Goal: Find specific fact: Find specific fact

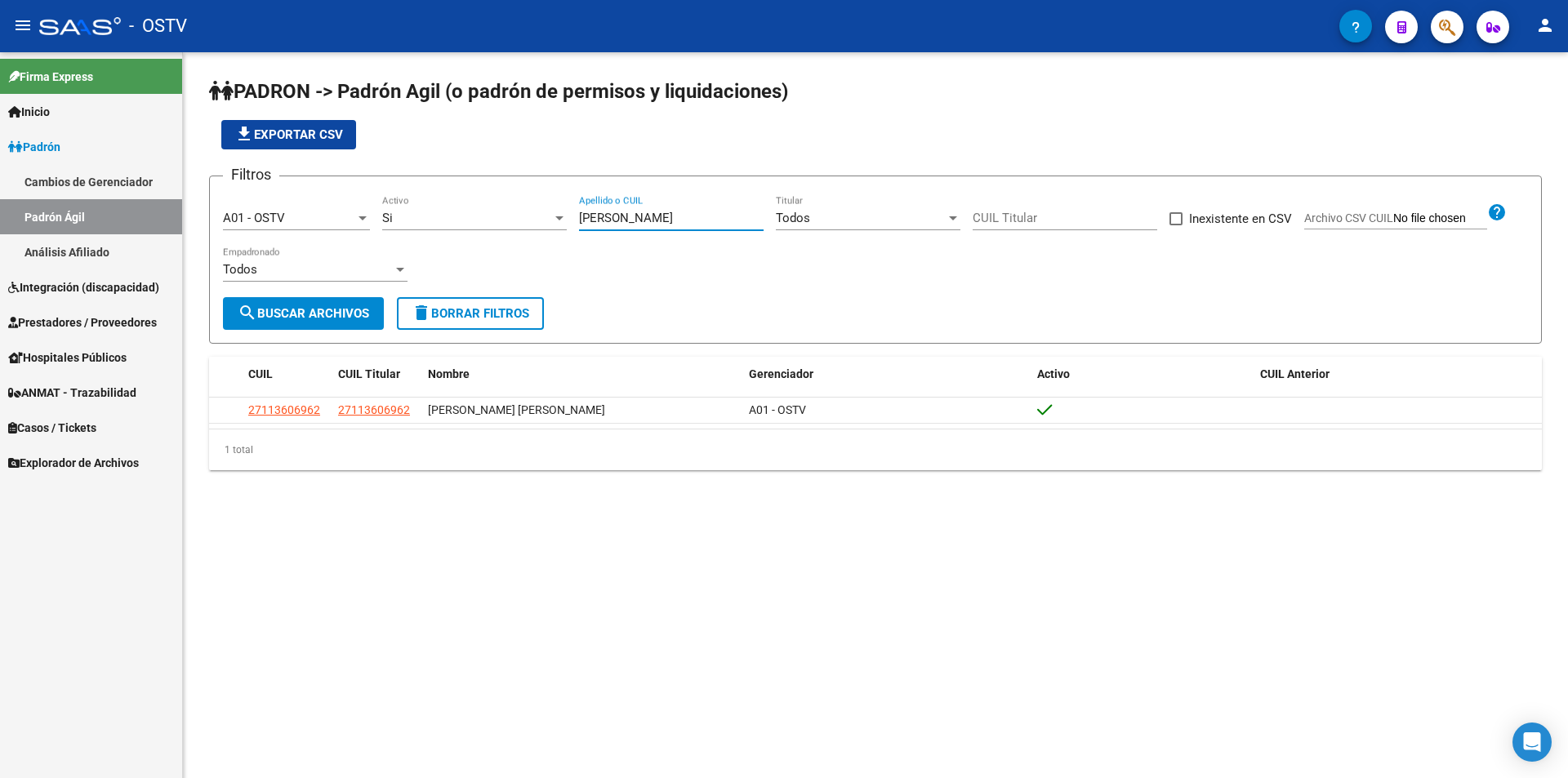
drag, startPoint x: 613, startPoint y: 220, endPoint x: 512, endPoint y: 220, distance: 101.0
click at [512, 220] on div "Filtros A01 - OSTV Seleccionar Gerenciador Si Activo [PERSON_NAME] Apellido o C…" at bounding box center [875, 243] width 1304 height 108
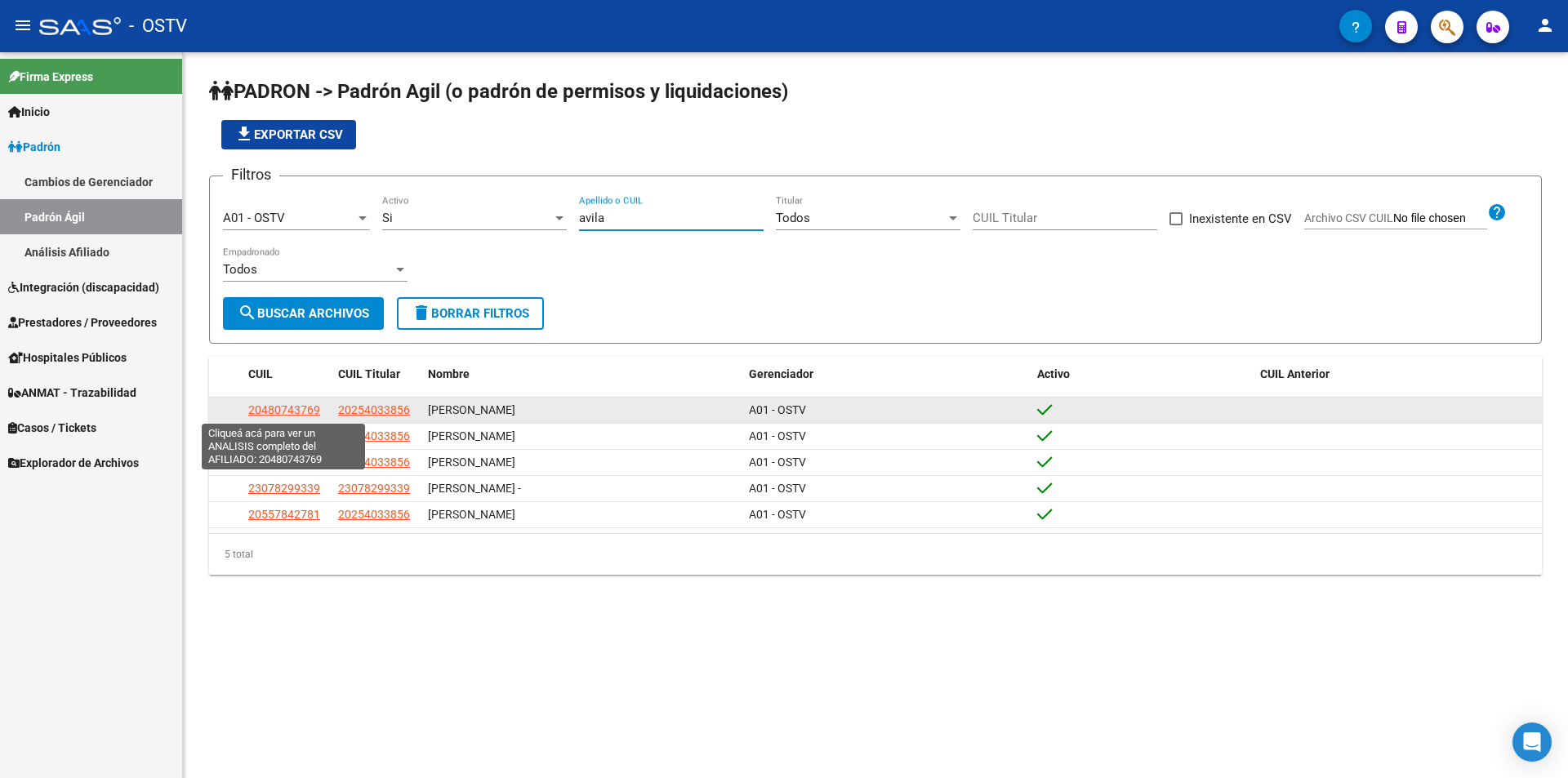
type input "avila"
click at [299, 409] on span "20480743769" at bounding box center [284, 409] width 72 height 13
type textarea "20480743769"
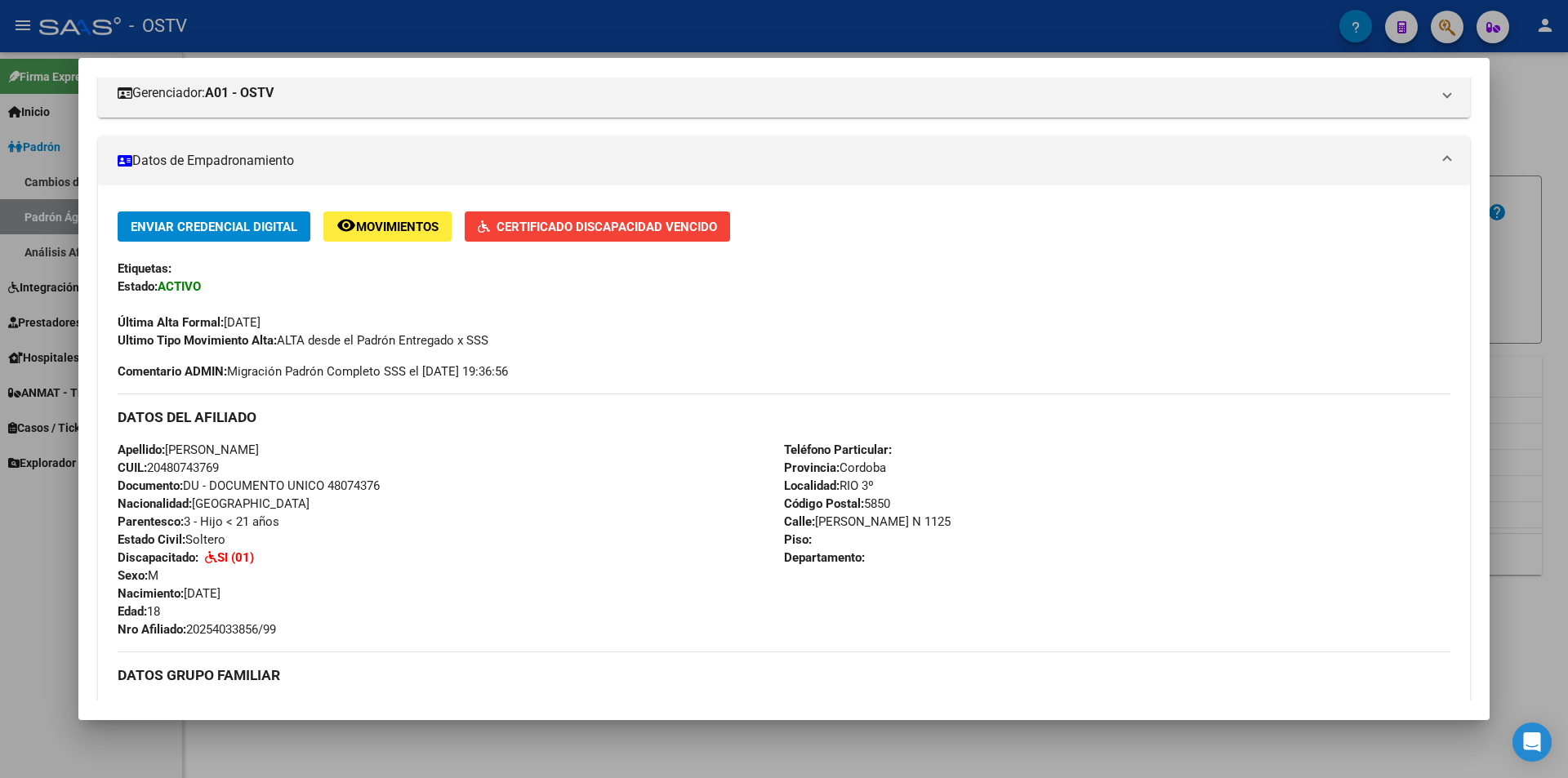
scroll to position [327, 0]
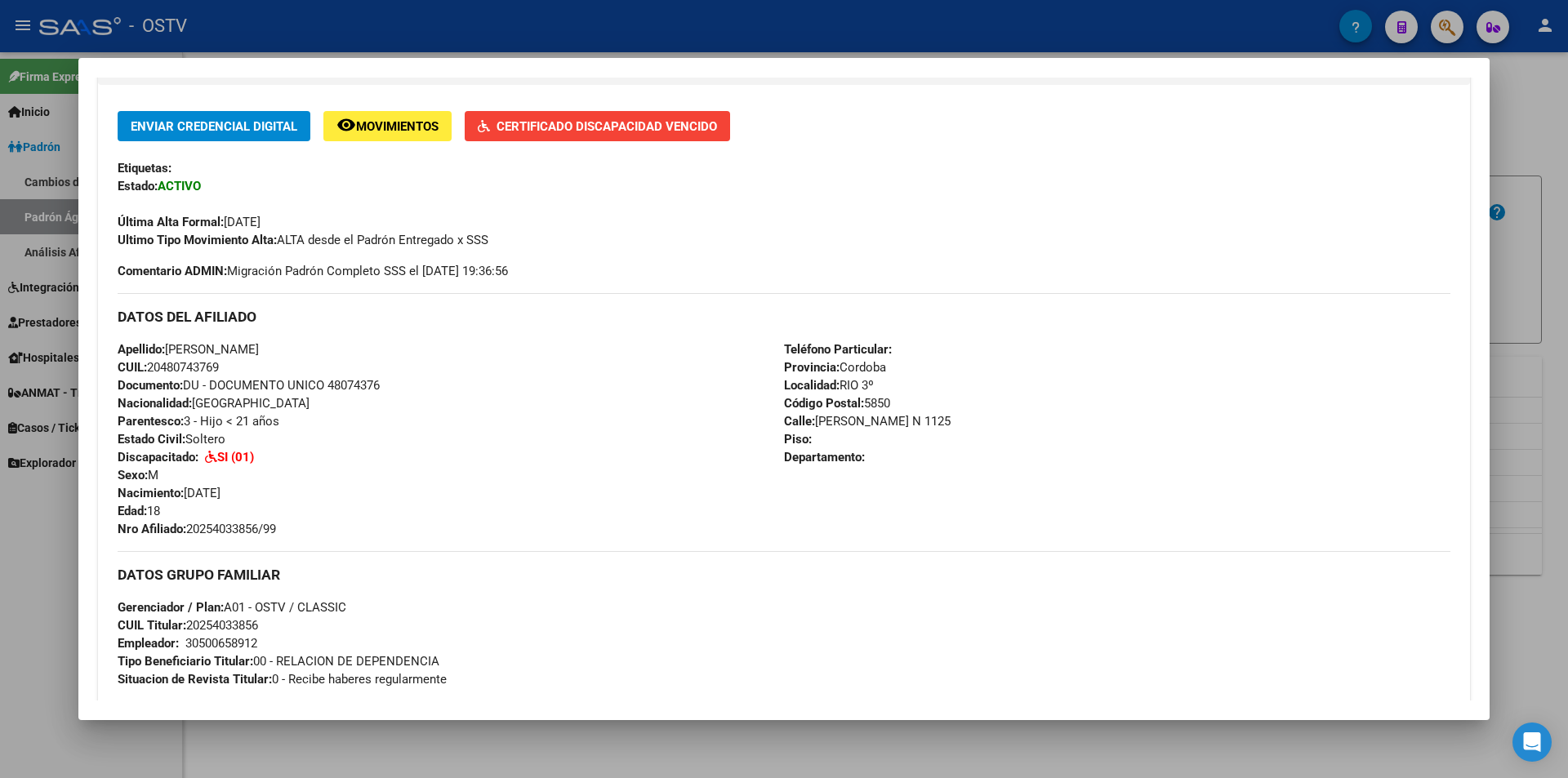
click at [360, 390] on span "Documento: DU - DOCUMENTO UNICO 48074376" at bounding box center [248, 384] width 262 height 14
copy span "48074376"
click at [253, 526] on span "Nro Afiliado: 20254033856/99" at bounding box center [196, 529] width 158 height 14
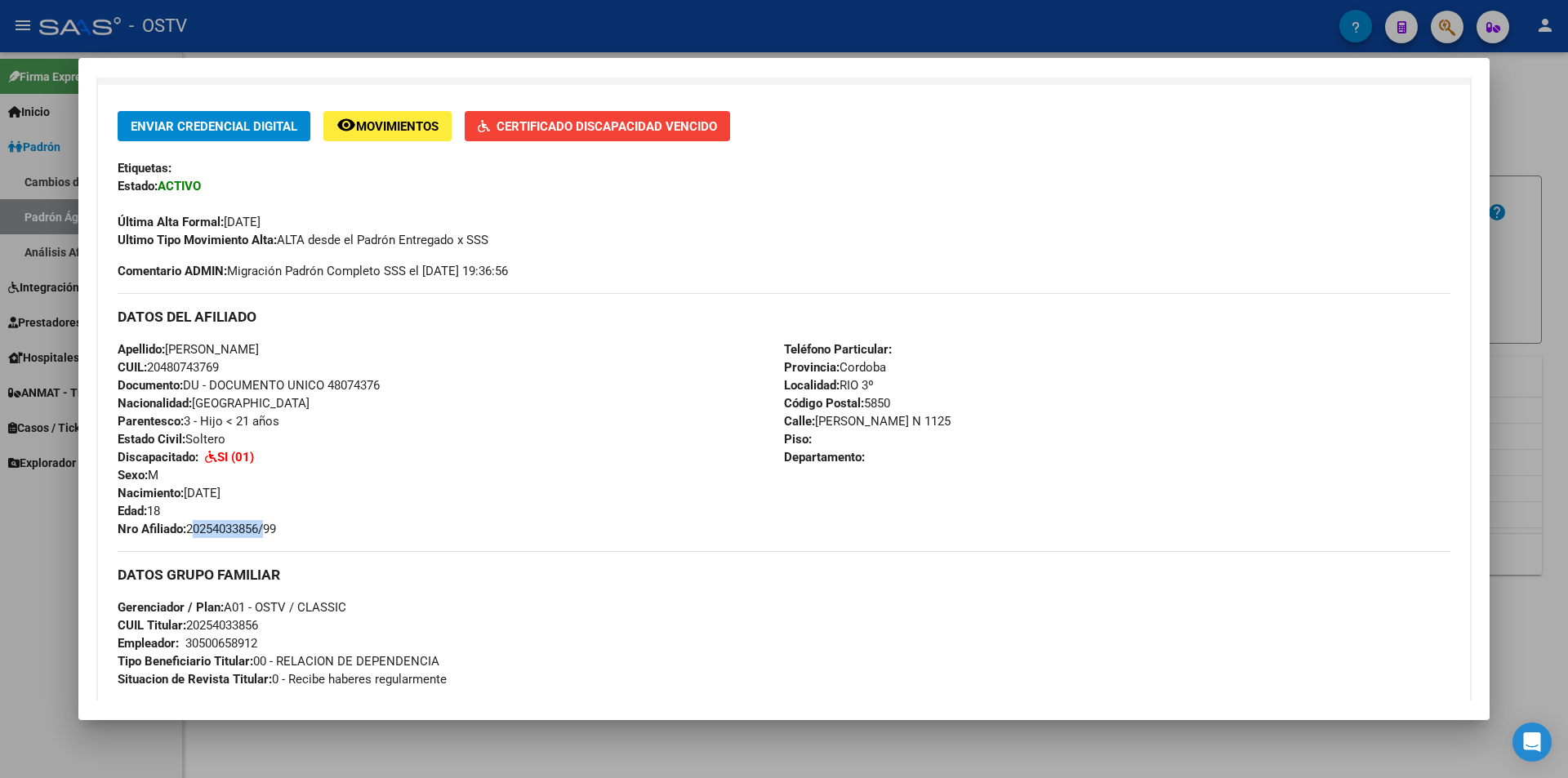
copy span "20254033856"
click at [353, 382] on span "Documento: DU - DOCUMENTO UNICO 48074376" at bounding box center [248, 384] width 262 height 14
copy span "48074376"
